Goal: Book appointment/travel/reservation

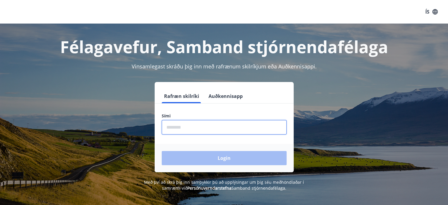
click at [192, 127] on input "phone" at bounding box center [224, 127] width 125 height 14
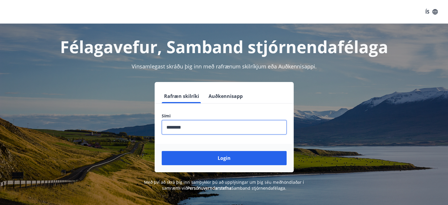
type input "********"
click at [162, 151] on button "Login" at bounding box center [224, 158] width 125 height 14
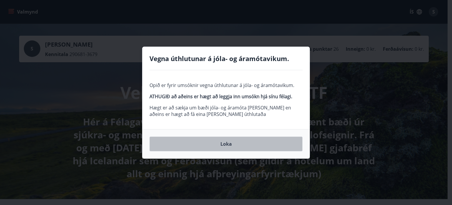
click at [227, 142] on button "Loka" at bounding box center [226, 143] width 153 height 15
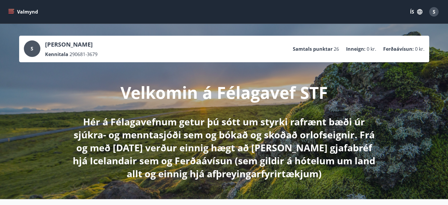
click at [15, 8] on button "Valmynd" at bounding box center [23, 11] width 33 height 11
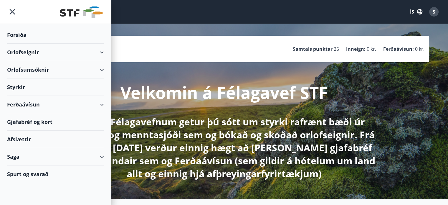
click at [56, 52] on div "Orlofseignir" at bounding box center [55, 52] width 97 height 17
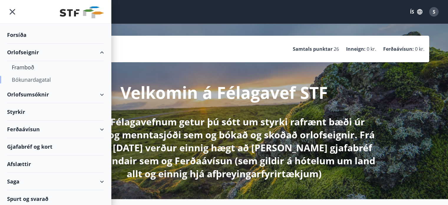
click at [47, 78] on div "Bókunardagatal" at bounding box center [55, 79] width 87 height 12
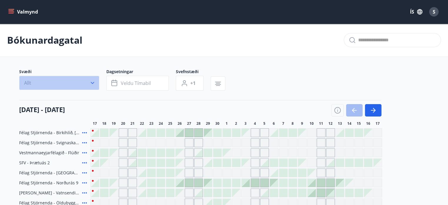
click at [51, 81] on button "Allt" at bounding box center [59, 83] width 80 height 14
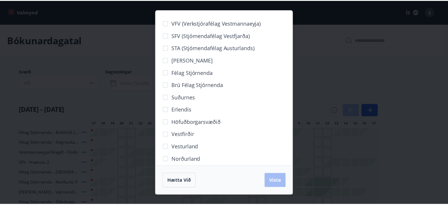
scroll to position [31, 0]
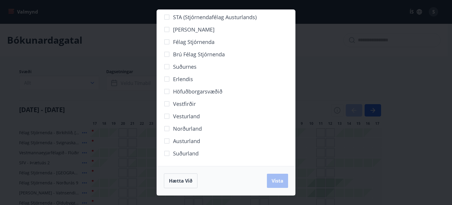
click at [195, 92] on span "Höfuðborgarsvæðið" at bounding box center [197, 91] width 49 height 8
click at [278, 181] on span "Vista" at bounding box center [278, 180] width 12 height 6
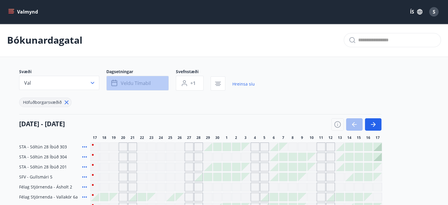
click at [142, 82] on span "Veldu tímabil" at bounding box center [136, 83] width 30 height 6
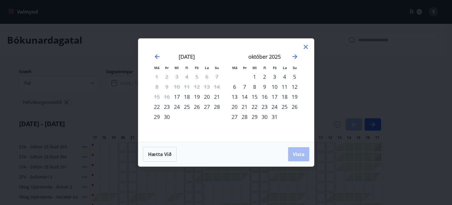
click at [274, 106] on div "24" at bounding box center [275, 107] width 10 height 10
click at [294, 108] on div "26" at bounding box center [295, 107] width 10 height 10
click at [300, 155] on span "Vista" at bounding box center [299, 154] width 12 height 6
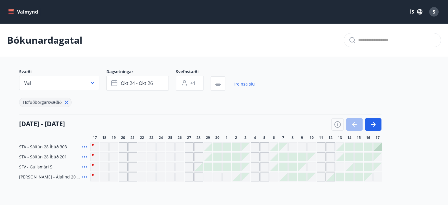
scroll to position [45, 0]
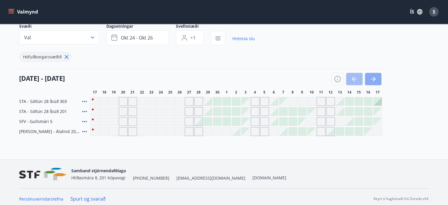
click at [374, 81] on icon "button" at bounding box center [372, 78] width 7 height 7
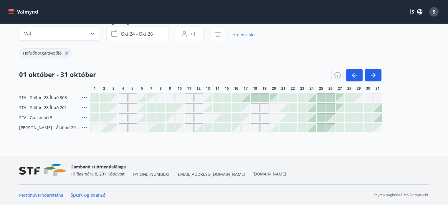
scroll to position [49, 0]
click at [320, 96] on div at bounding box center [321, 98] width 8 height 8
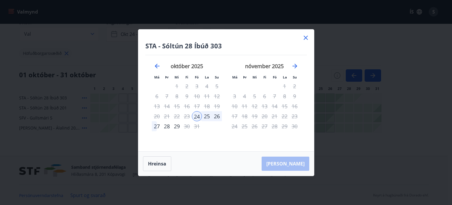
click at [306, 39] on icon at bounding box center [305, 37] width 7 height 7
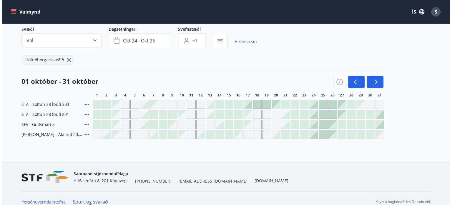
scroll to position [49, 0]
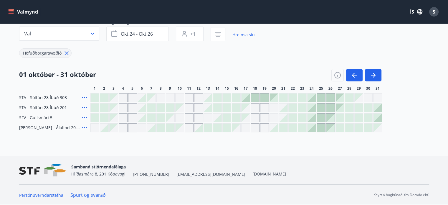
click at [311, 129] on div at bounding box center [311, 127] width 8 height 8
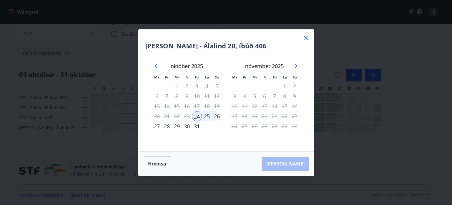
click at [210, 116] on div "25" at bounding box center [207, 116] width 10 height 10
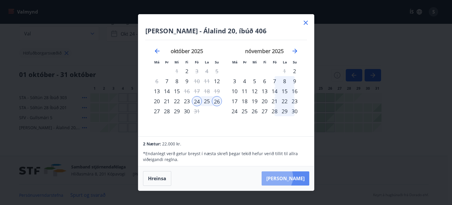
click at [293, 177] on button "[PERSON_NAME]" at bounding box center [286, 178] width 48 height 14
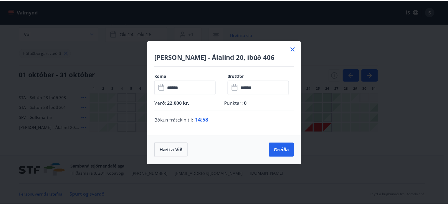
scroll to position [39, 0]
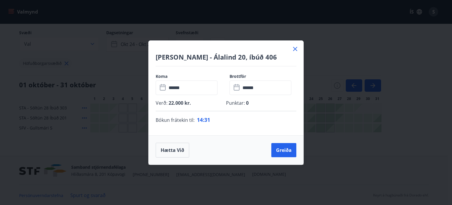
click at [294, 49] on icon at bounding box center [295, 48] width 7 height 7
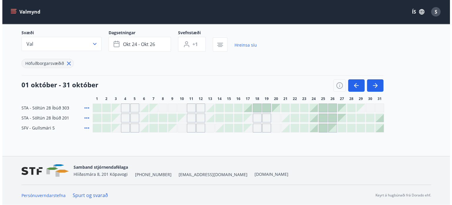
scroll to position [0, 0]
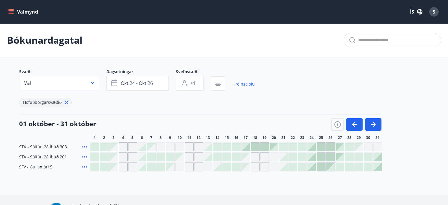
click at [11, 9] on icon "menu" at bounding box center [11, 12] width 6 height 6
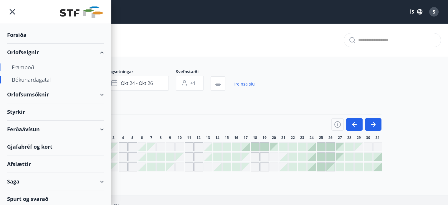
click at [29, 69] on div "Framboð" at bounding box center [55, 67] width 87 height 12
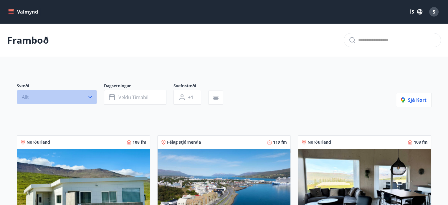
click at [86, 100] on button "Allt" at bounding box center [57, 97] width 80 height 14
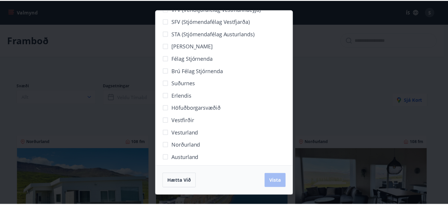
scroll to position [14, 0]
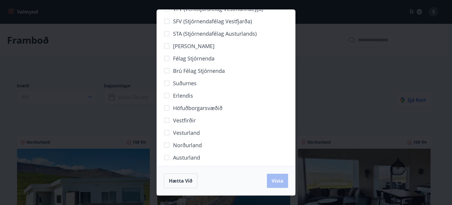
click at [197, 109] on span "Höfuðborgarsvæðið" at bounding box center [197, 108] width 49 height 8
click at [276, 181] on span "Vista" at bounding box center [278, 180] width 12 height 6
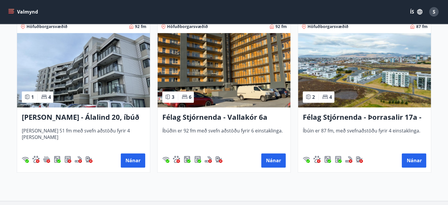
scroll to position [451, 0]
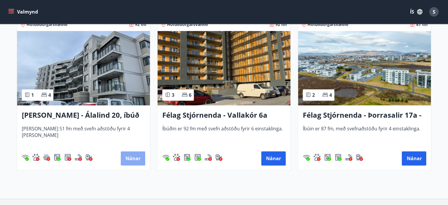
click at [131, 156] on button "Nánar" at bounding box center [133, 158] width 24 height 14
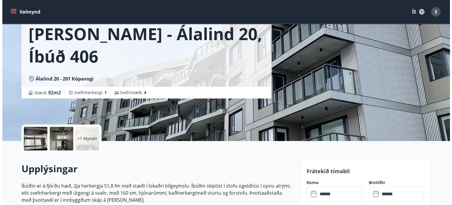
scroll to position [35, 0]
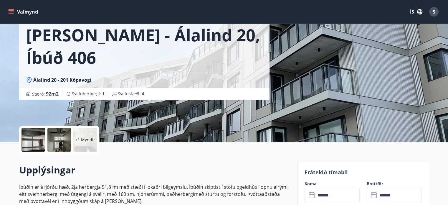
click at [40, 136] on div at bounding box center [33, 140] width 24 height 24
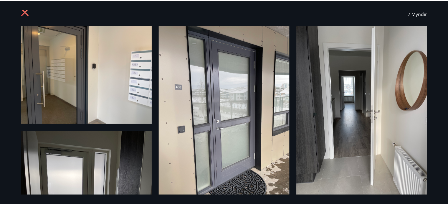
scroll to position [0, 0]
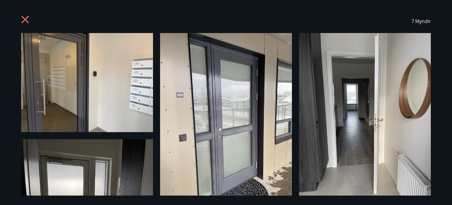
click at [25, 18] on icon at bounding box center [25, 20] width 9 height 9
